Goal: Navigation & Orientation: Find specific page/section

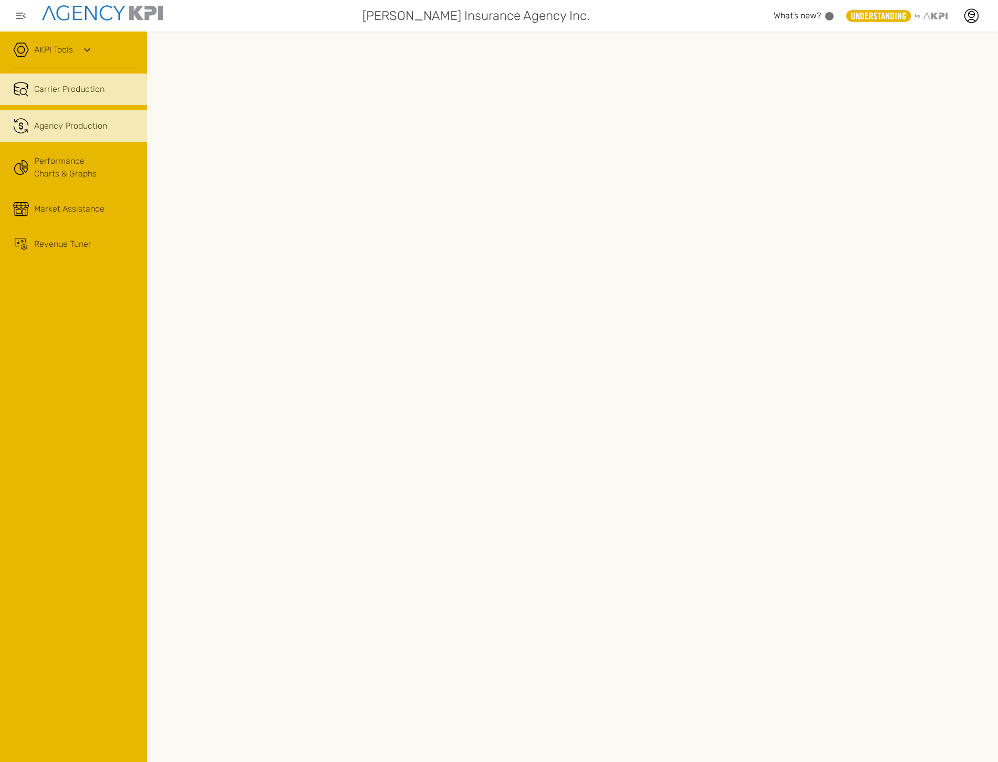
click at [70, 125] on span "Agency Production" at bounding box center [70, 126] width 73 height 13
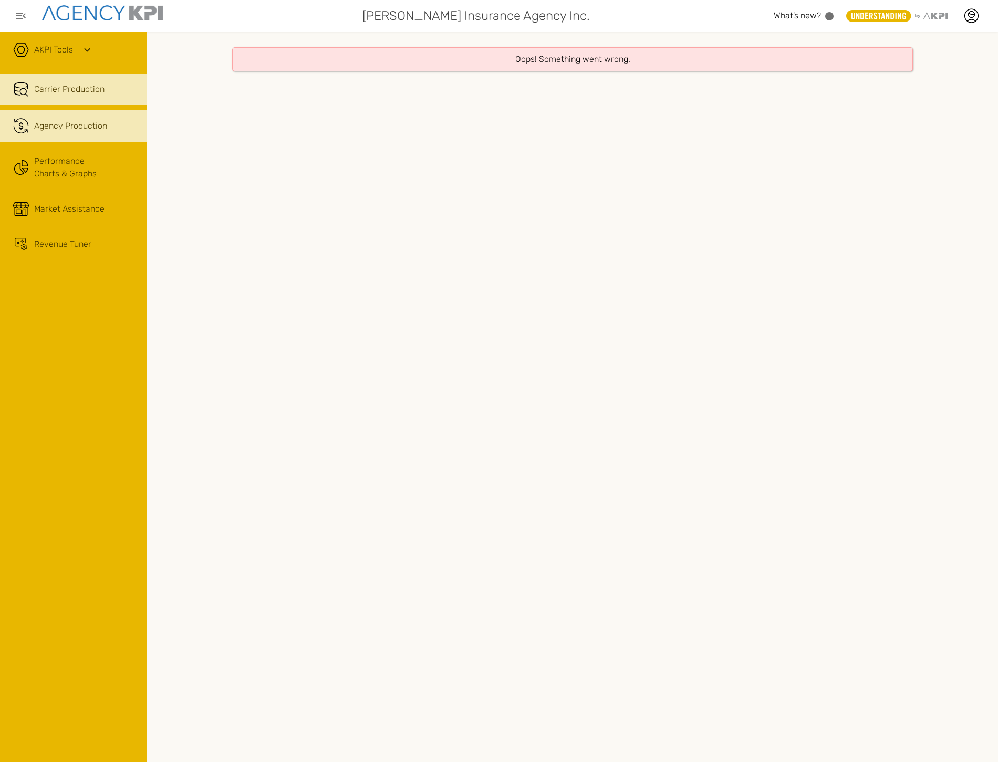
click at [72, 96] on link "Carrier Production" at bounding box center [73, 90] width 147 height 32
click at [299, 290] on div "Oops! Something went wrong." at bounding box center [572, 397] width 851 height 731
click at [112, 113] on link ".cls-1{fill:none;stroke:#221f20;stroke-linecap:round;stroke-linejoin:round;stro…" at bounding box center [73, 126] width 147 height 32
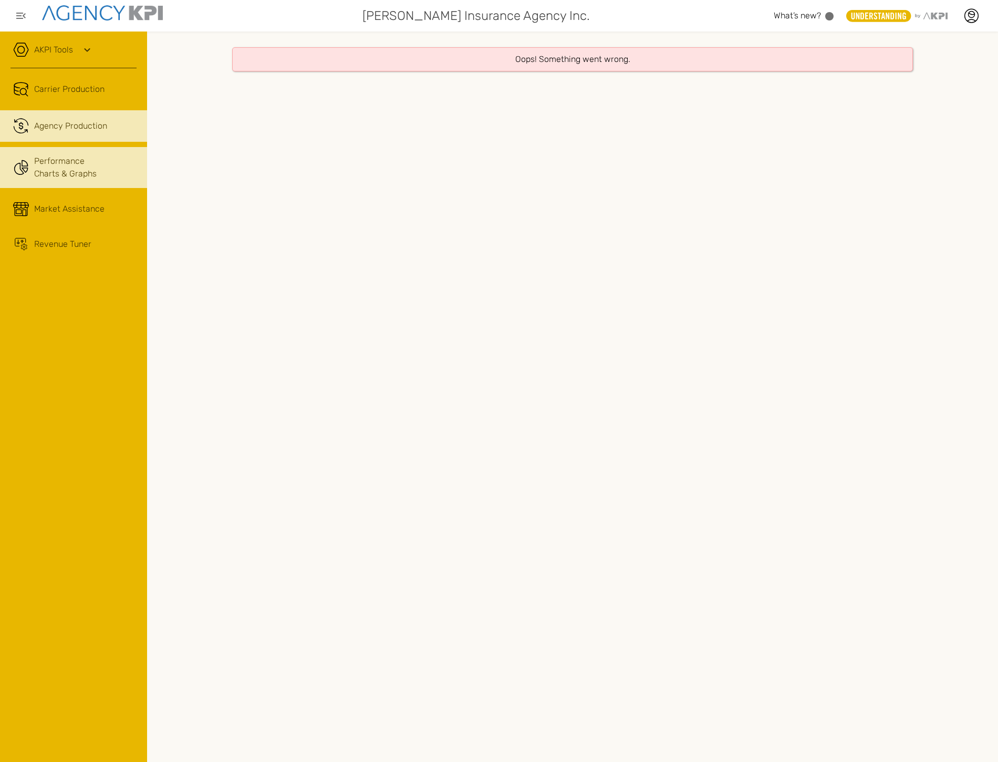
click at [35, 158] on link "Performance Charts & Graphs" at bounding box center [73, 167] width 147 height 41
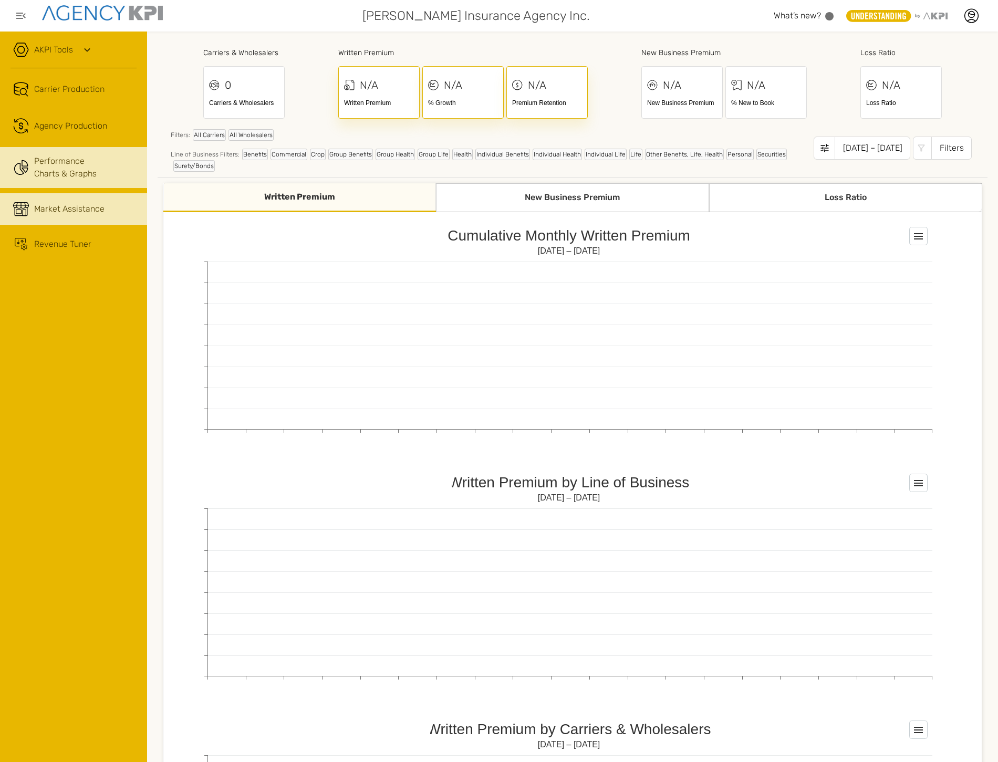
click at [115, 208] on div "Market Assistance" at bounding box center [85, 209] width 102 height 13
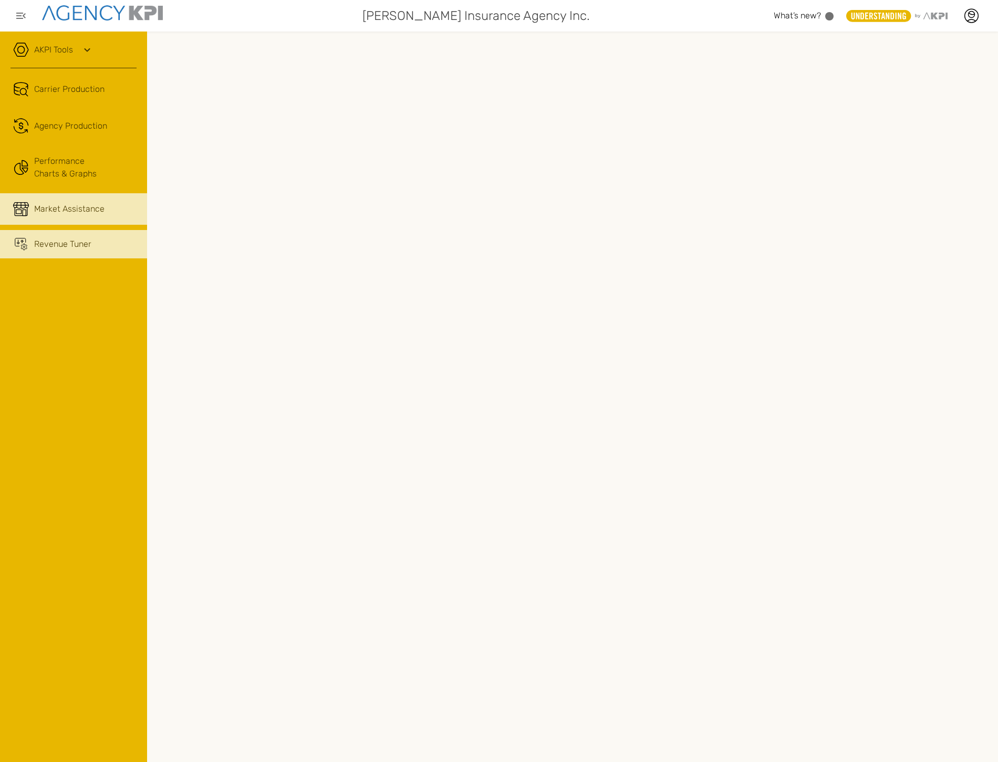
click at [88, 243] on span "Revenue Tuner" at bounding box center [62, 244] width 57 height 13
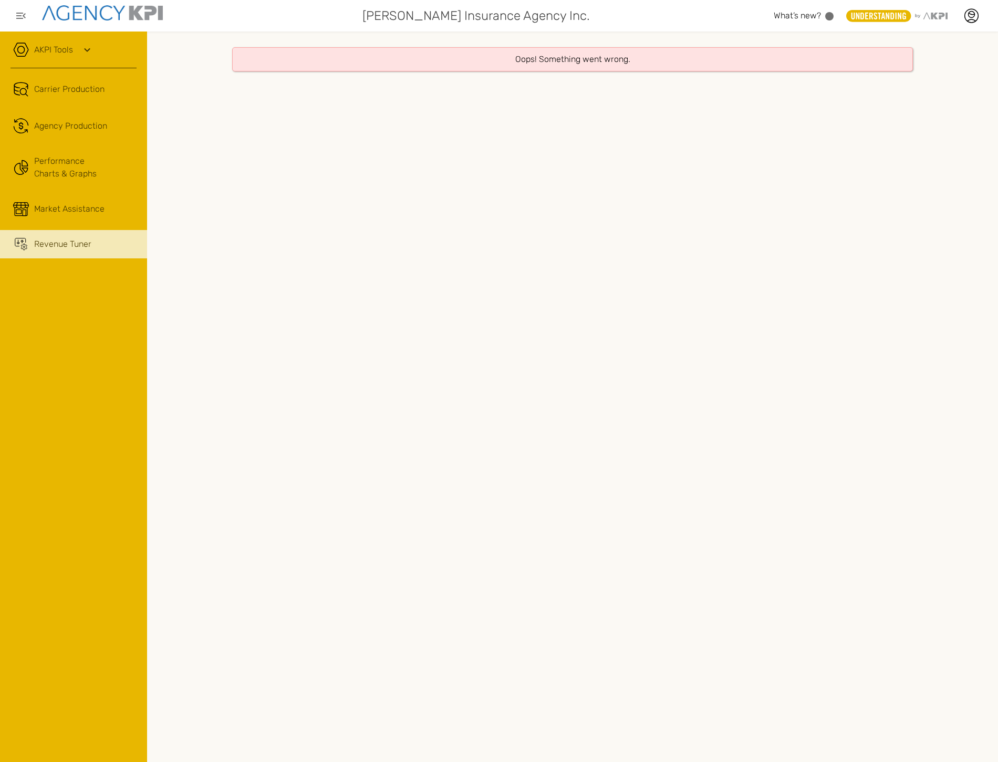
click at [278, 17] on div "[PERSON_NAME] Insurance Agency Inc." at bounding box center [475, 15] width 598 height 21
drag, startPoint x: 439, startPoint y: 239, endPoint x: 418, endPoint y: 241, distance: 20.5
click at [439, 239] on div "Oops! Something went wrong." at bounding box center [572, 397] width 851 height 731
click at [63, 209] on span "Market Assistance" at bounding box center [69, 209] width 70 height 13
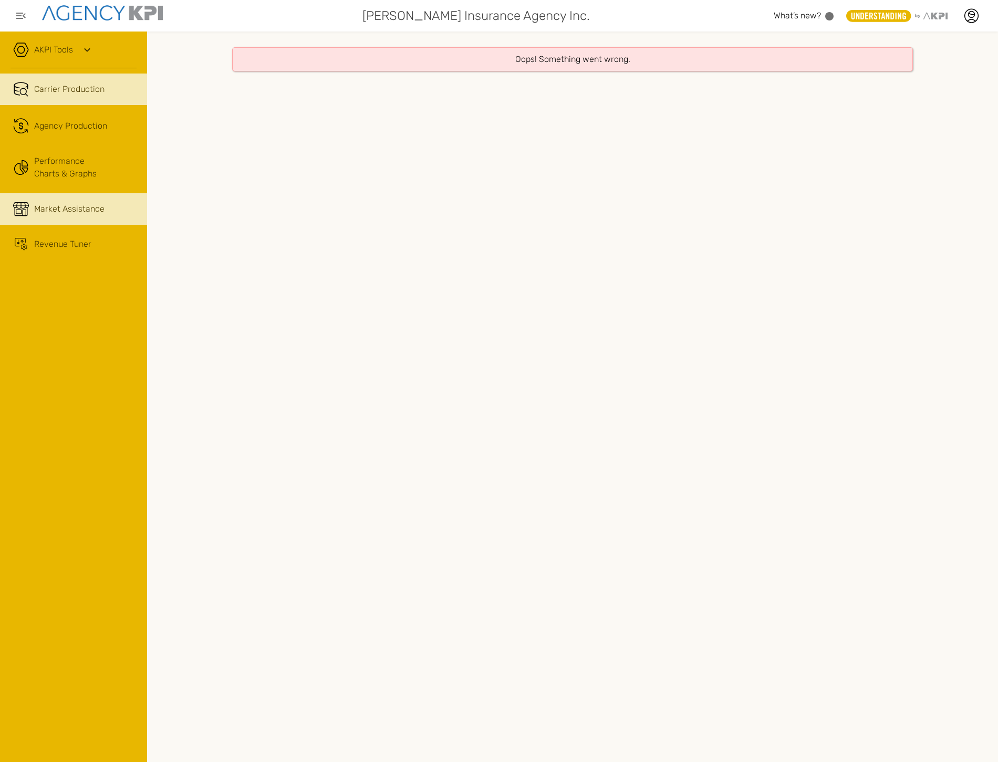
click at [98, 101] on link "Carrier Production" at bounding box center [73, 90] width 147 height 32
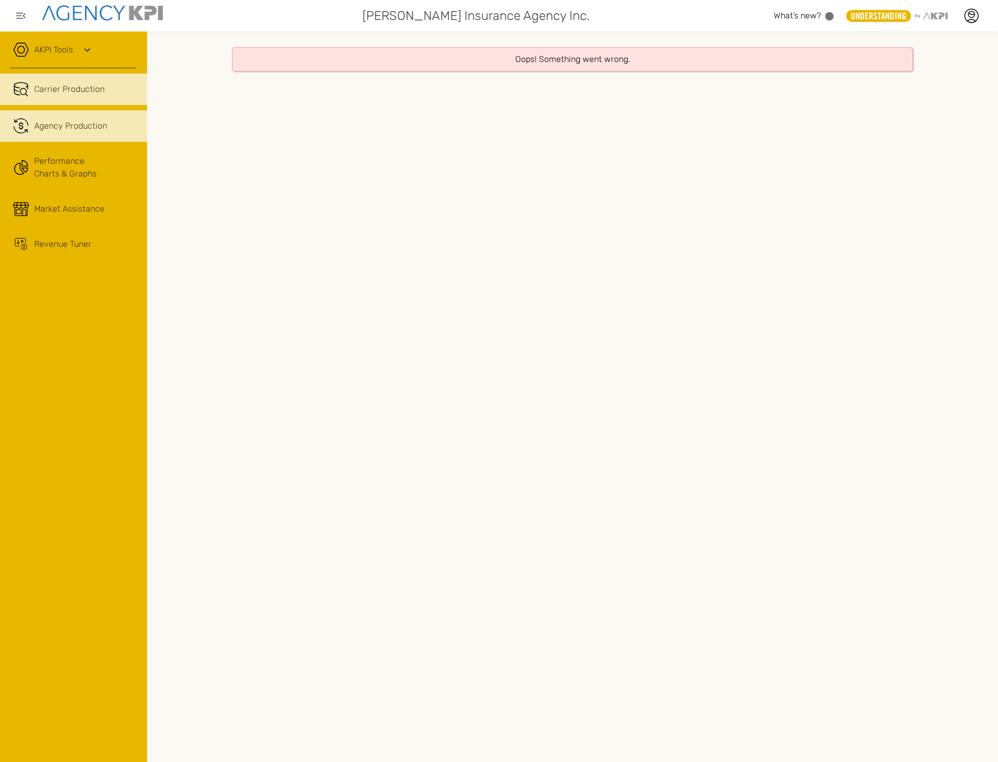
click at [16, 123] on icon ".cls-1{fill:none;stroke:#221f20;stroke-linecap:round;stroke-linejoin:round;stro…" at bounding box center [21, 126] width 16 height 16
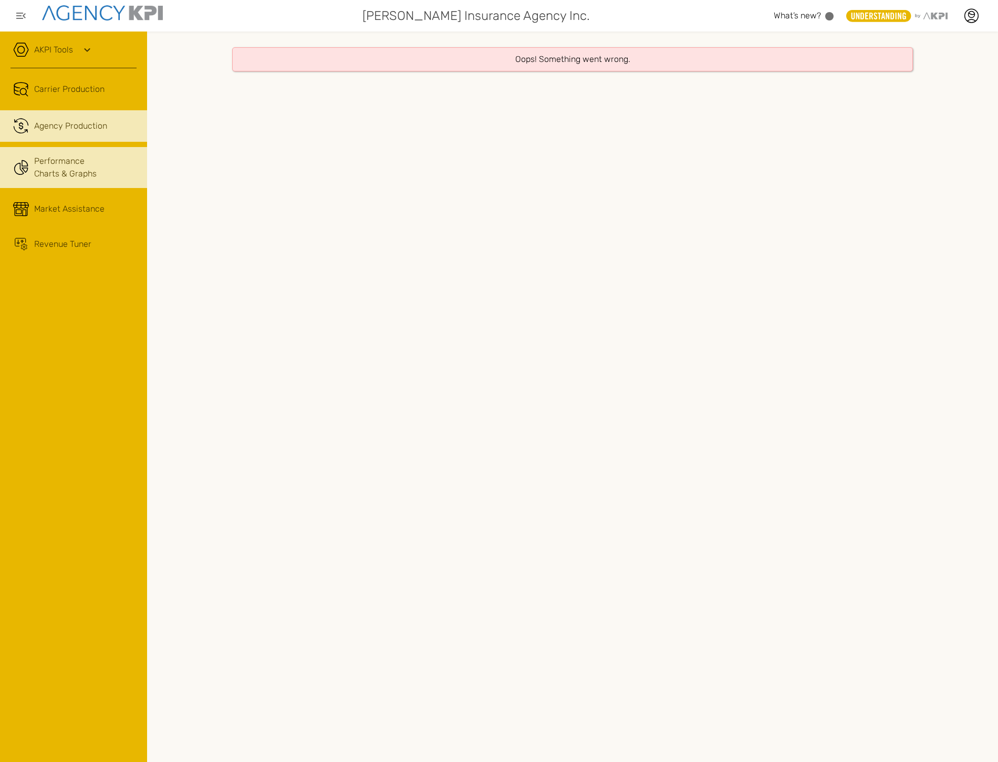
click at [117, 165] on link "Performance Charts & Graphs" at bounding box center [73, 167] width 147 height 41
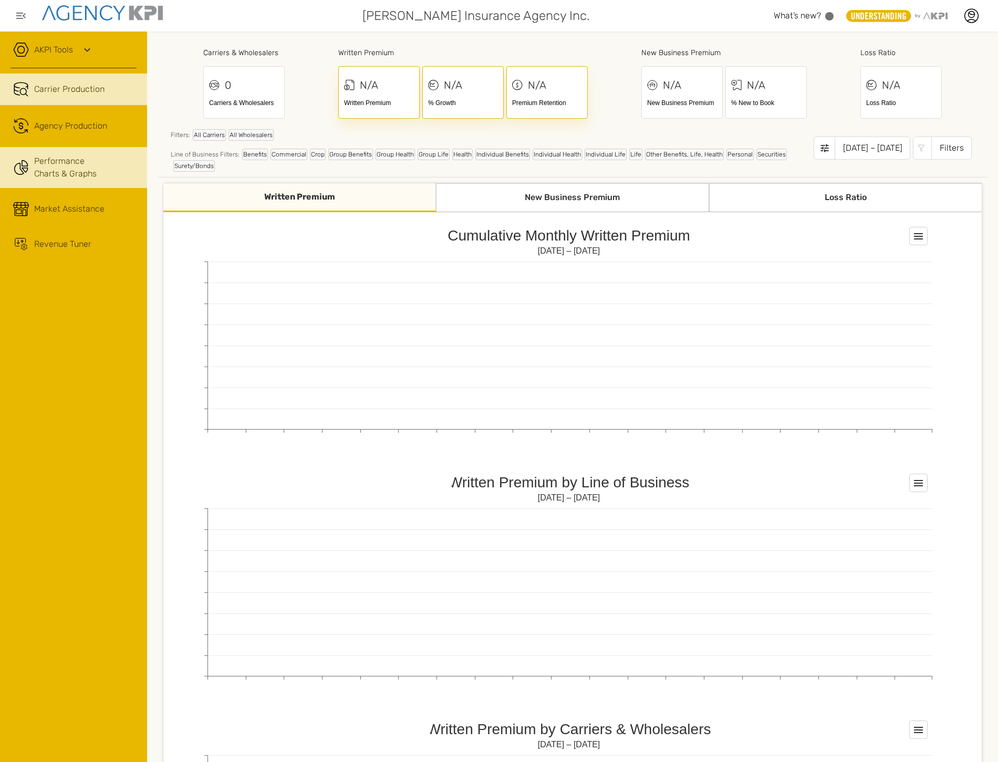
click at [132, 93] on div "Carrier Production" at bounding box center [85, 89] width 102 height 13
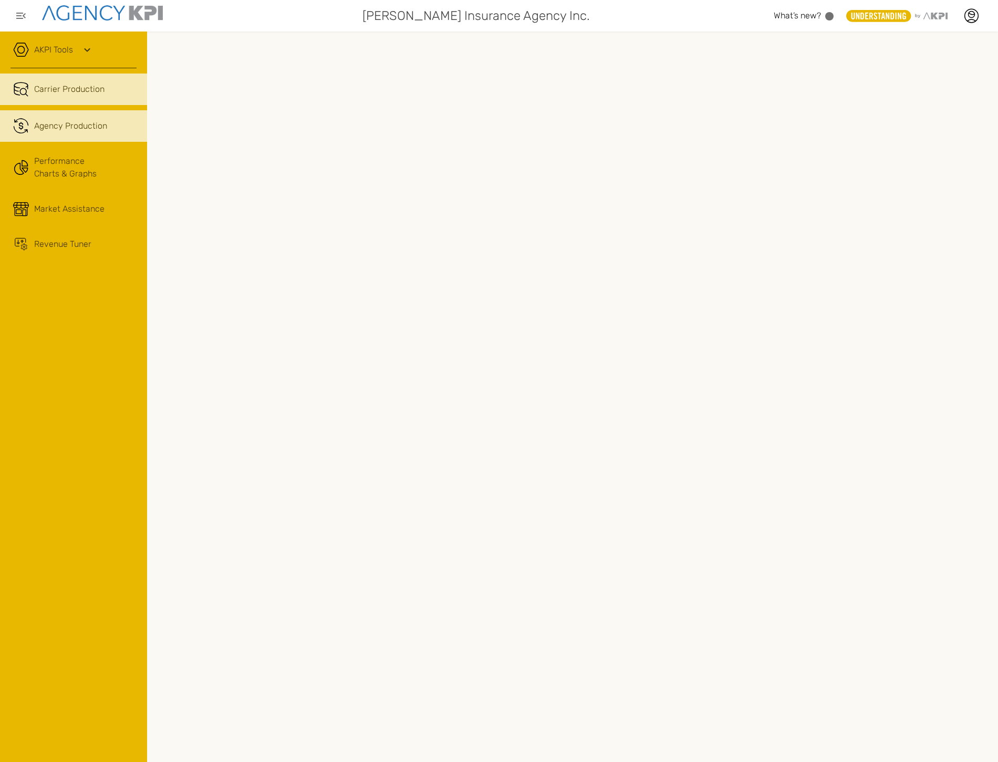
click at [42, 118] on link ".cls-1{fill:none;stroke:#221f20;stroke-linecap:round;stroke-linejoin:round;stro…" at bounding box center [73, 126] width 147 height 32
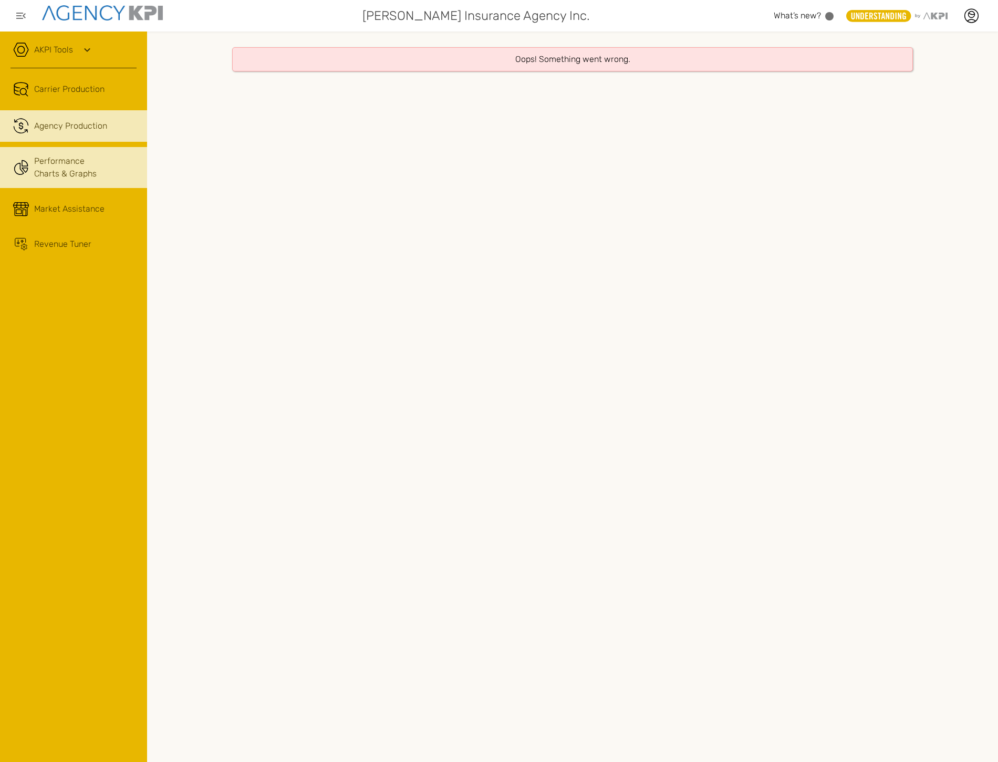
click at [53, 165] on link "Performance Charts & Graphs" at bounding box center [73, 167] width 147 height 41
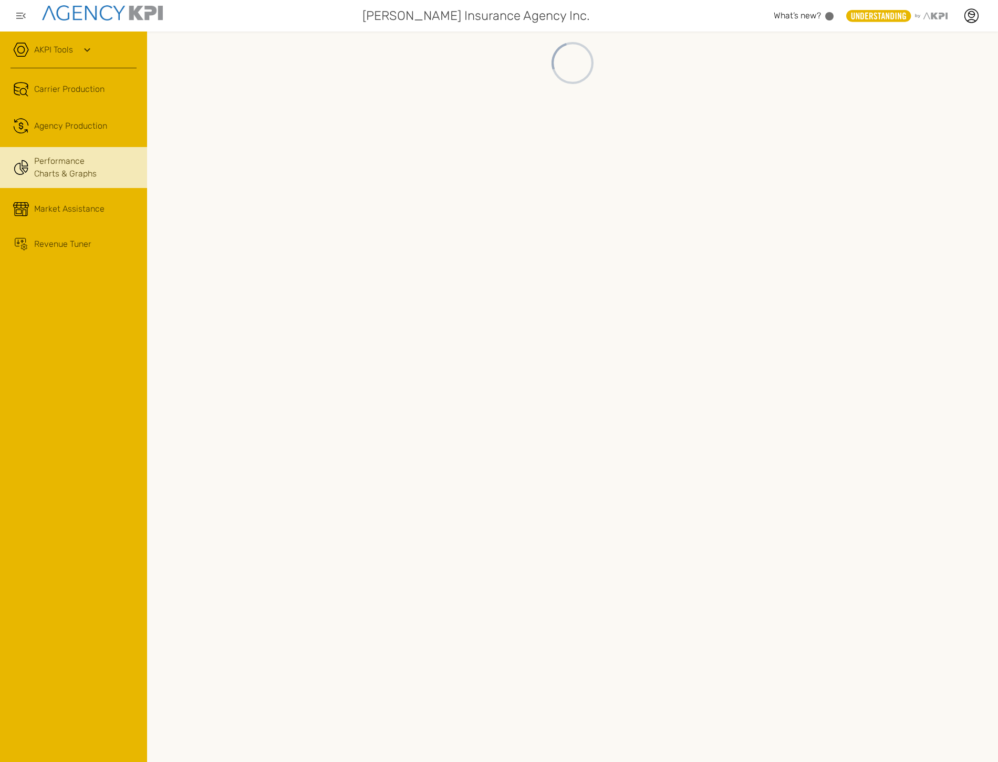
click at [55, 181] on link "Performance Charts & Graphs" at bounding box center [73, 167] width 147 height 41
click at [55, 195] on link "Market Assistance" at bounding box center [73, 209] width 147 height 32
